Goal: Task Accomplishment & Management: Use online tool/utility

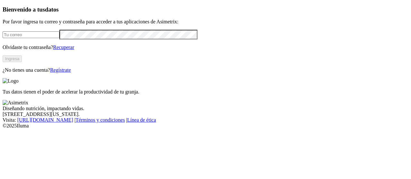
click at [59, 38] on input "email" at bounding box center [31, 34] width 57 height 7
type input "[PERSON_NAME][EMAIL_ADDRESS][PERSON_NAME][DOMAIN_NAME]"
click input "submit" at bounding box center [0, 0] width 0 height 0
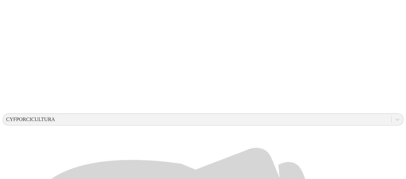
scroll to position [159, 0]
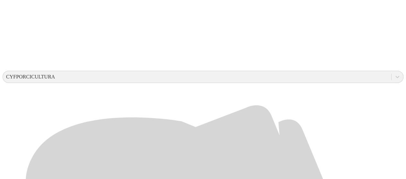
scroll to position [191, 0]
